Goal: Information Seeking & Learning: Learn about a topic

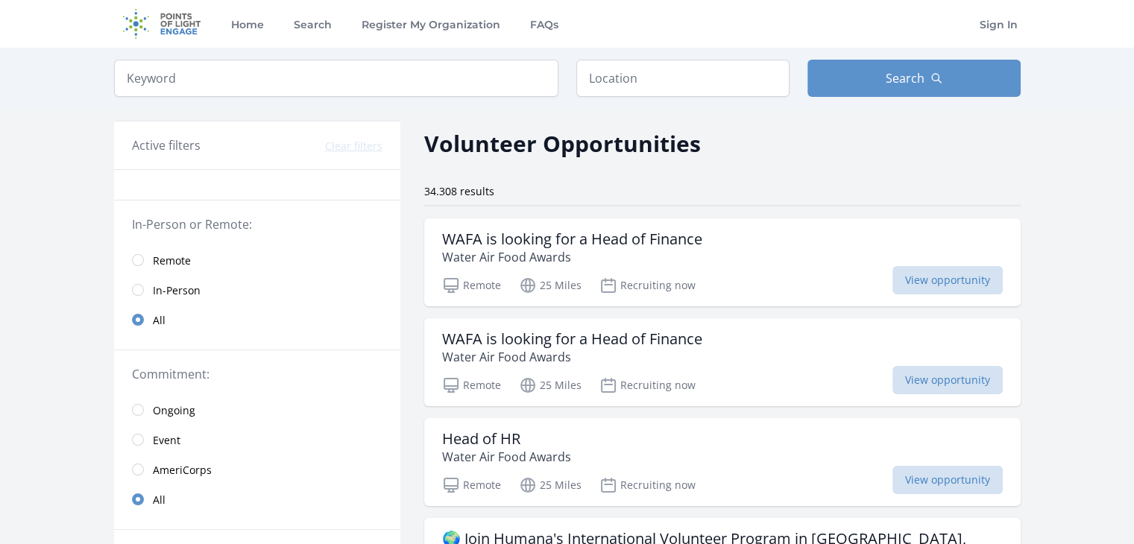
click at [162, 263] on span "Remote" at bounding box center [172, 261] width 38 height 15
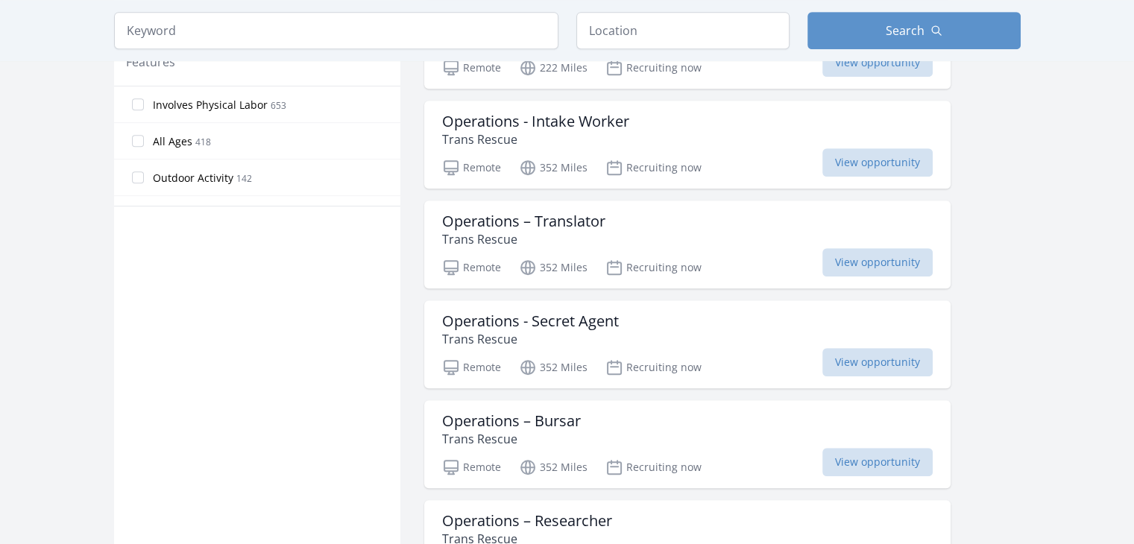
scroll to position [820, 0]
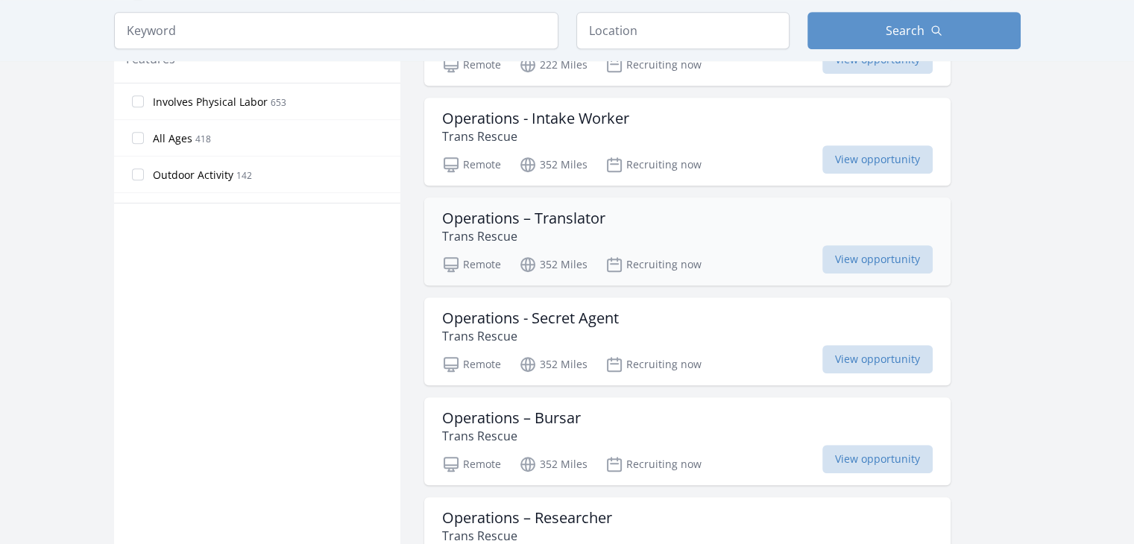
click at [573, 222] on h3 "Operations – Translator" at bounding box center [523, 219] width 163 height 18
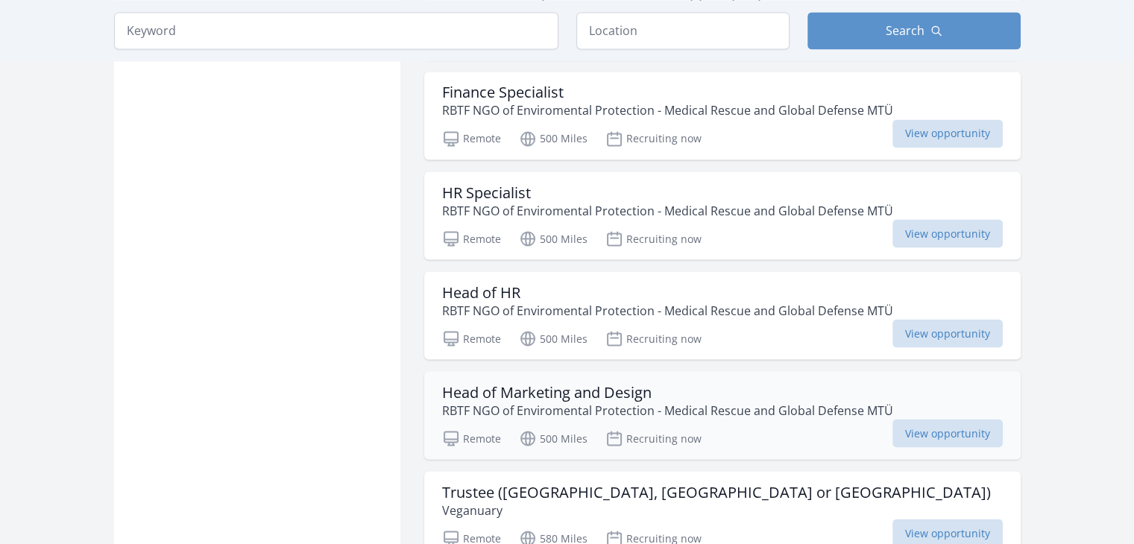
scroll to position [2820, 0]
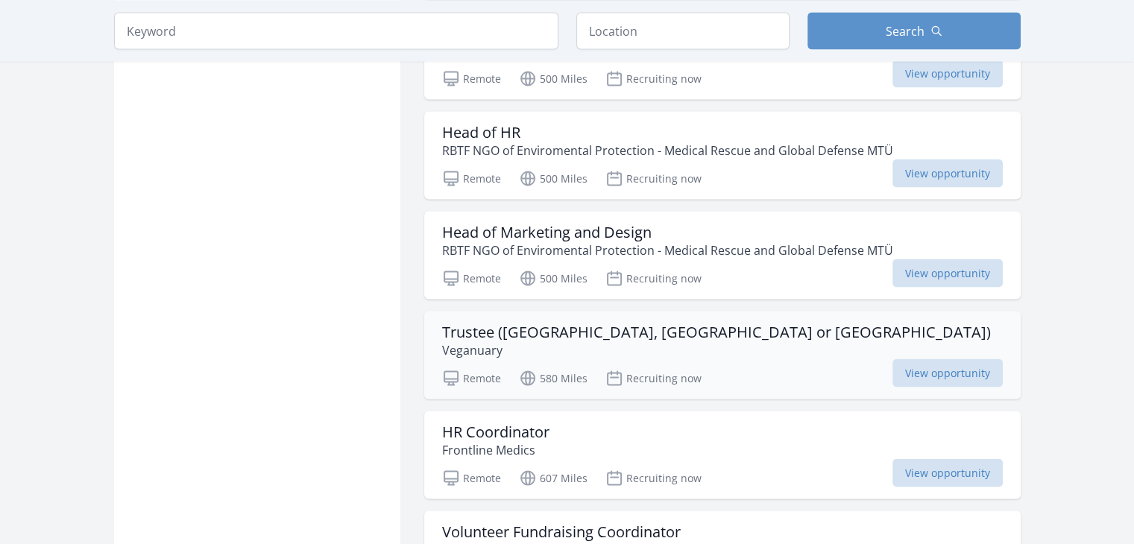
click at [743, 328] on div "Trustee ([GEOGRAPHIC_DATA], [GEOGRAPHIC_DATA] or [GEOGRAPHIC_DATA]) Veganuary" at bounding box center [722, 341] width 561 height 36
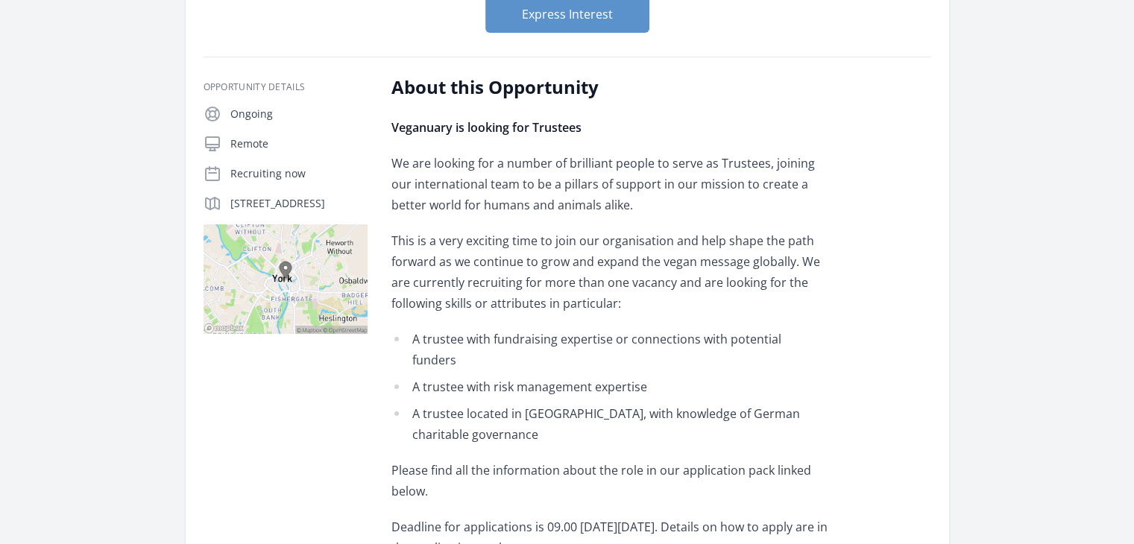
scroll to position [277, 0]
